Goal: Transaction & Acquisition: Purchase product/service

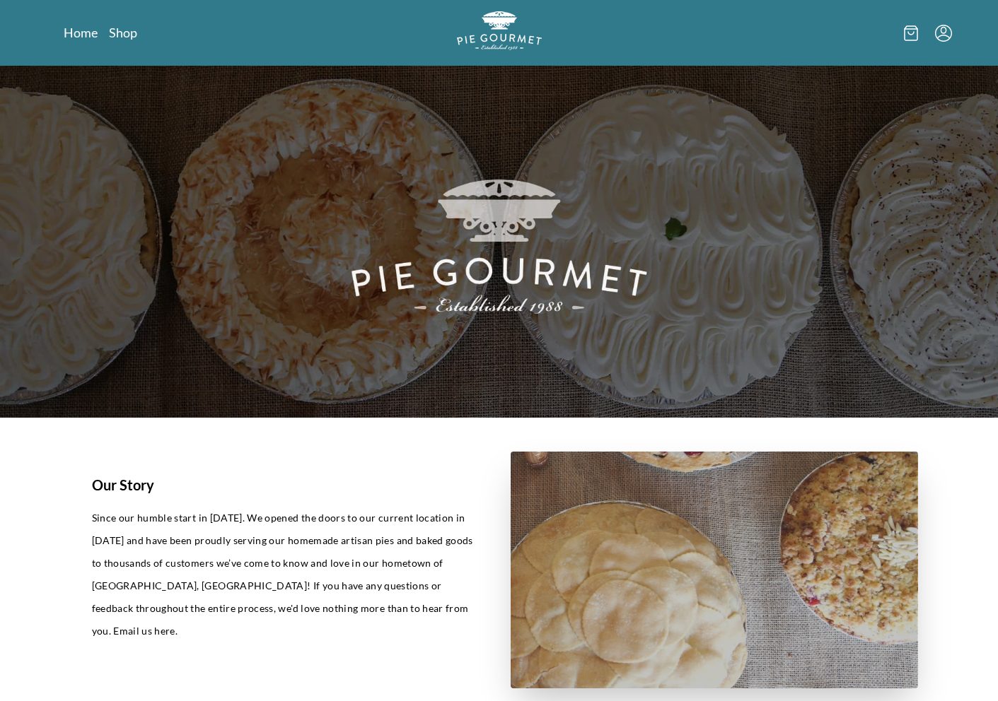
click at [115, 42] on div "Home Shop" at bounding box center [499, 33] width 905 height 66
click at [120, 35] on link "Shop" at bounding box center [123, 32] width 28 height 17
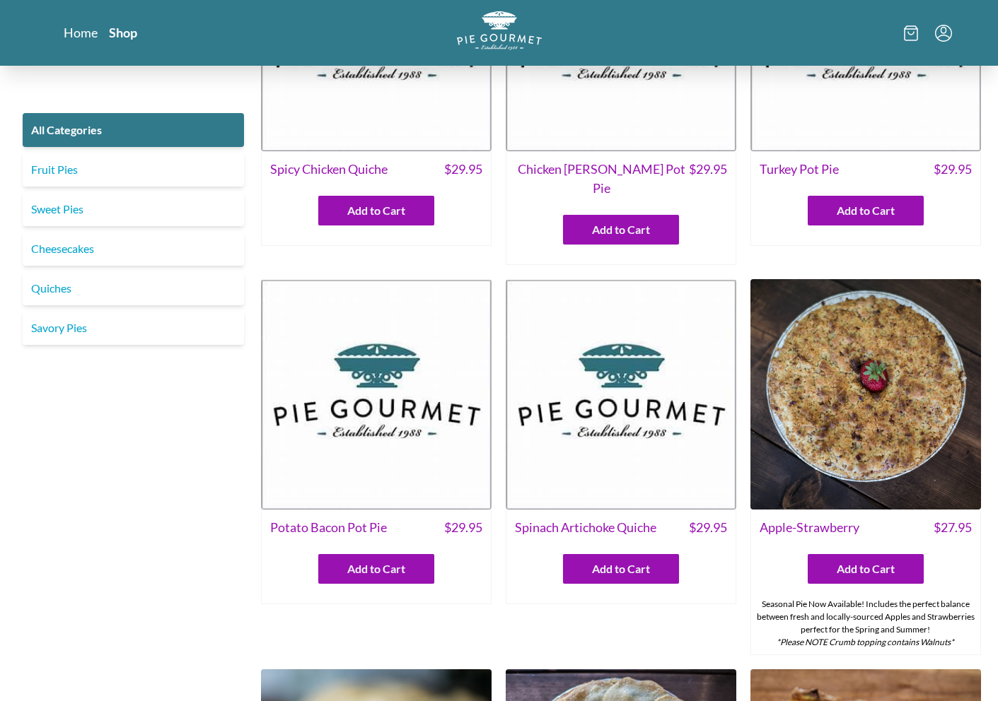
scroll to position [840, 0]
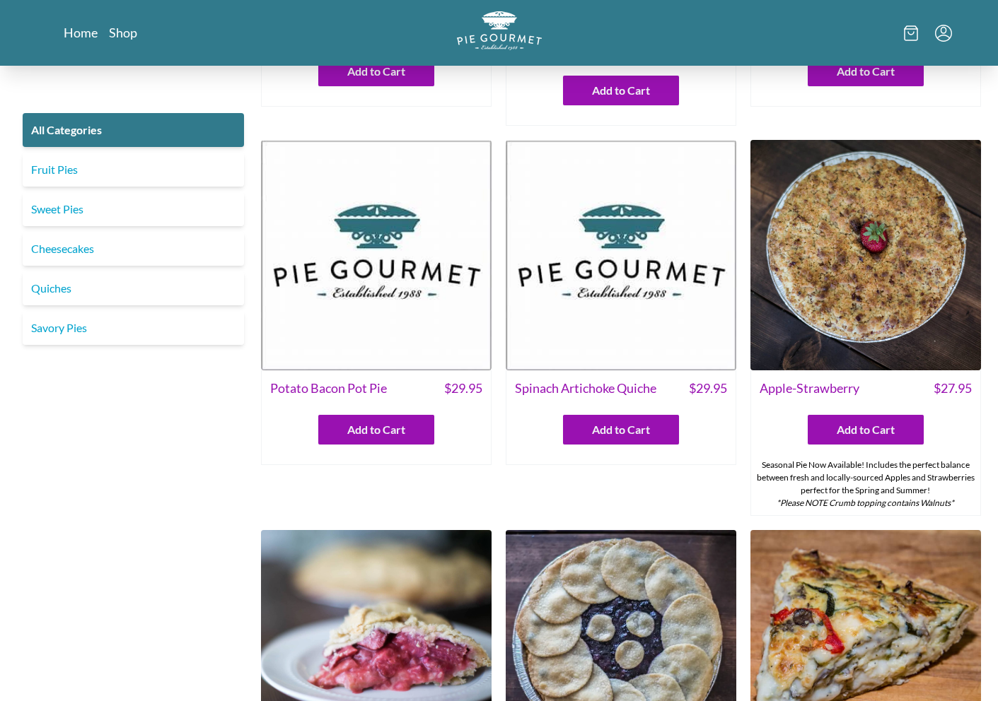
scroll to position [0, 0]
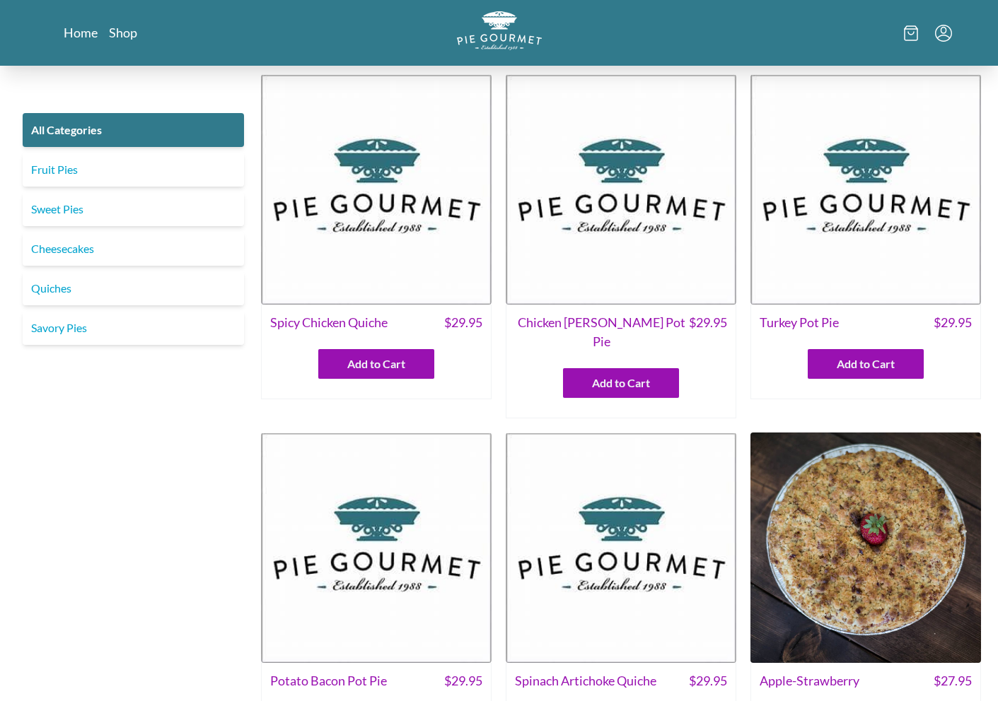
click at [335, 208] on img at bounding box center [376, 189] width 230 height 230
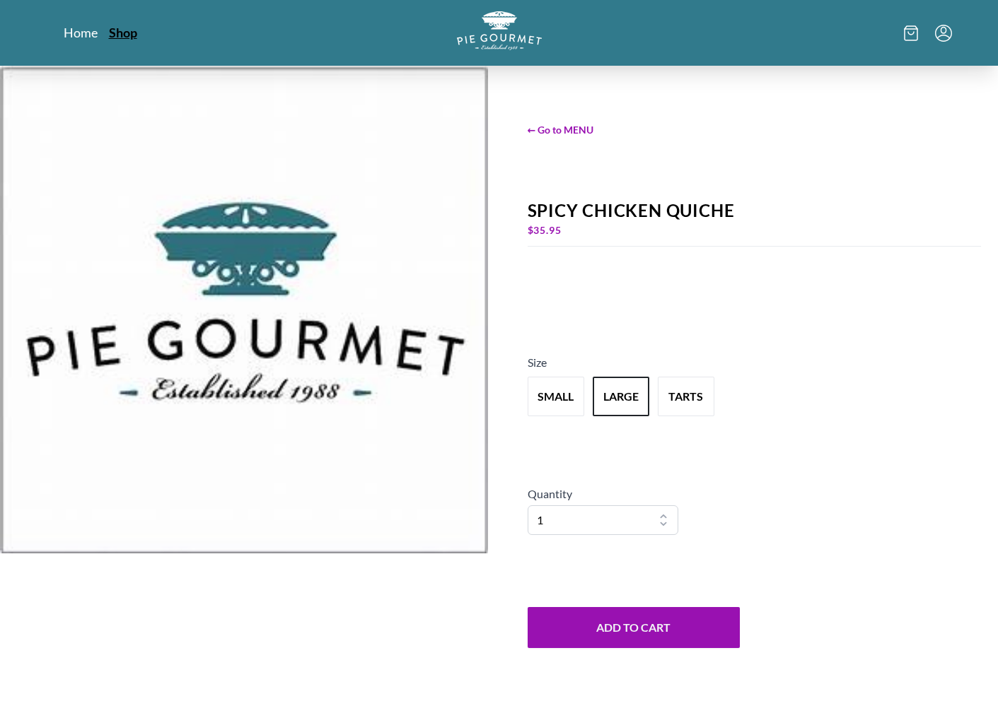
click at [117, 35] on link "Shop" at bounding box center [123, 32] width 28 height 17
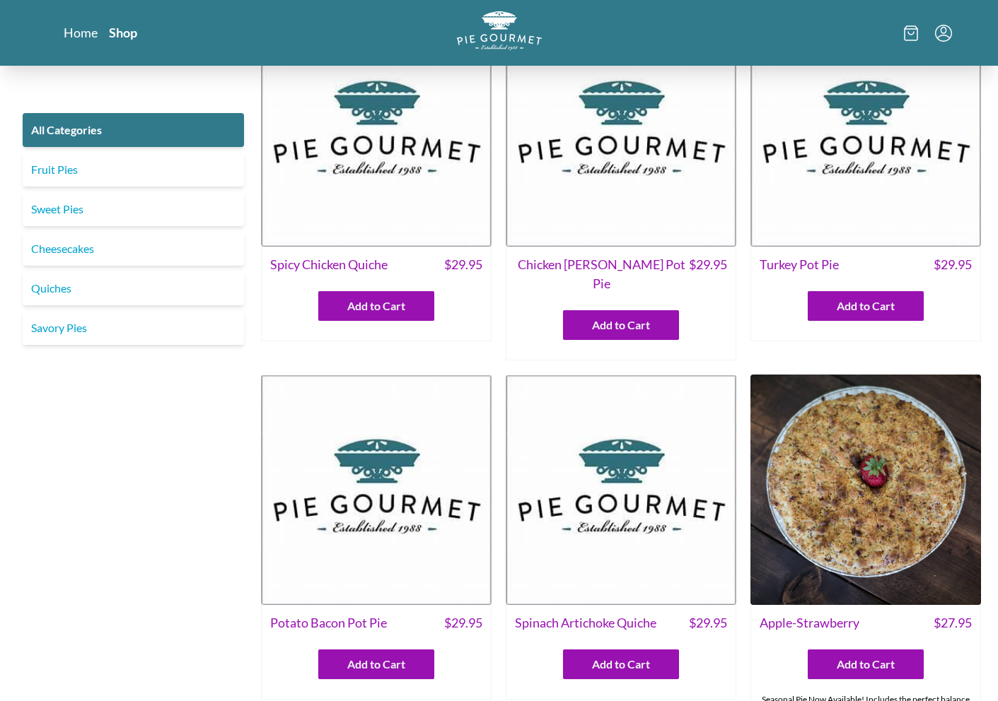
scroll to position [287, 0]
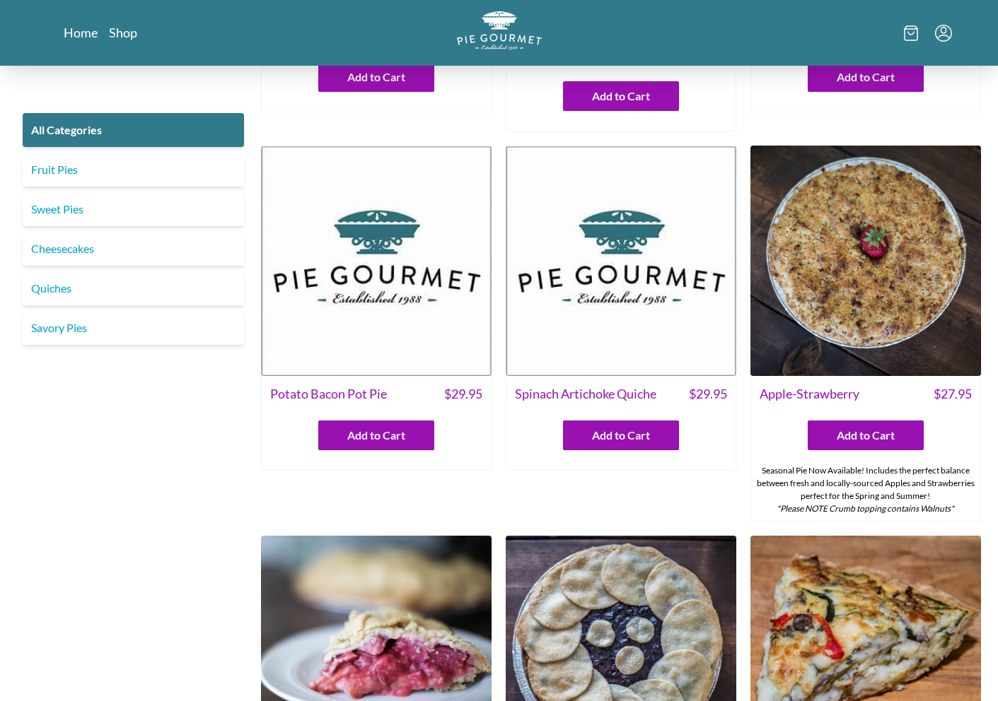
click at [641, 584] on img at bounding box center [620, 651] width 230 height 230
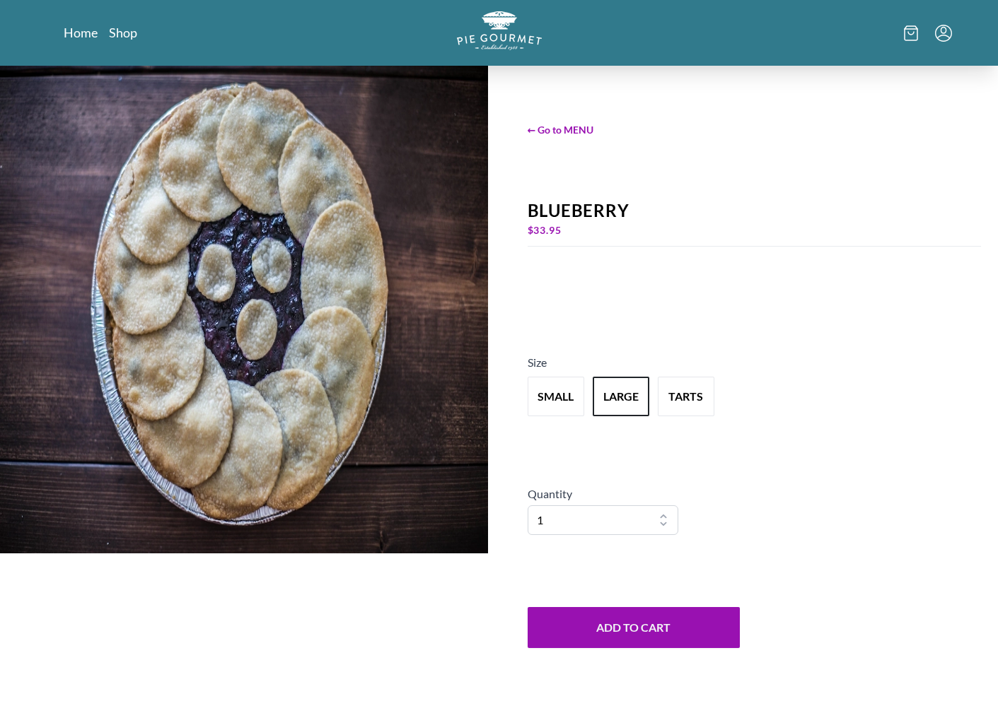
click at [297, 181] on img at bounding box center [244, 310] width 488 height 488
